Goal: Information Seeking & Learning: Learn about a topic

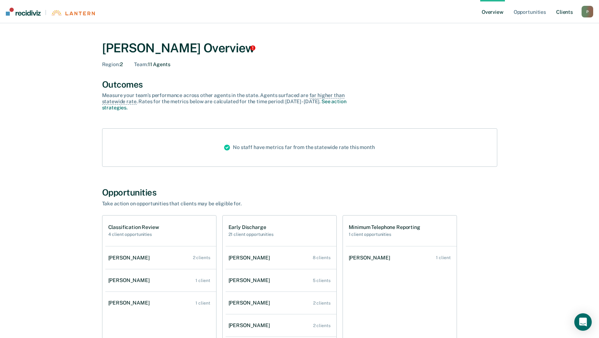
click at [565, 15] on link "Client s" at bounding box center [564, 11] width 20 height 23
